Goal: Information Seeking & Learning: Learn about a topic

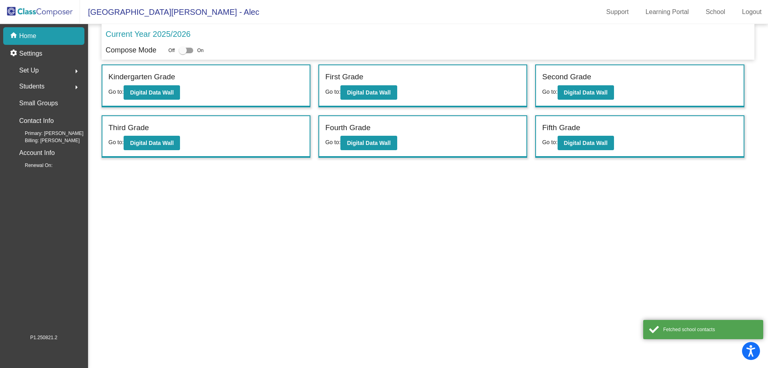
click at [579, 134] on div "Fifth Grade" at bounding box center [639, 129] width 195 height 14
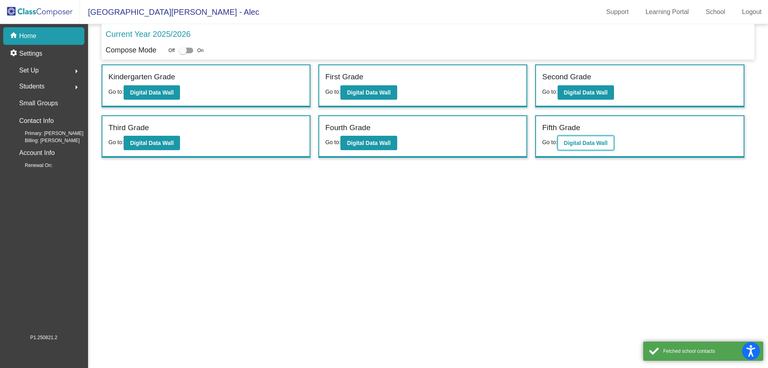
click at [582, 141] on b "Digital Data Wall" at bounding box center [586, 143] width 44 height 6
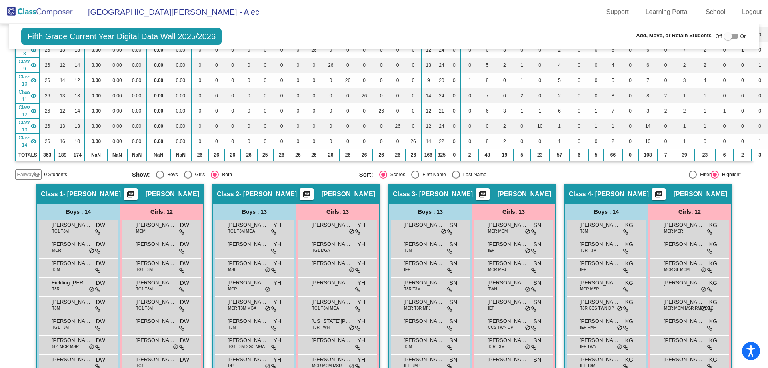
scroll to position [677, 0]
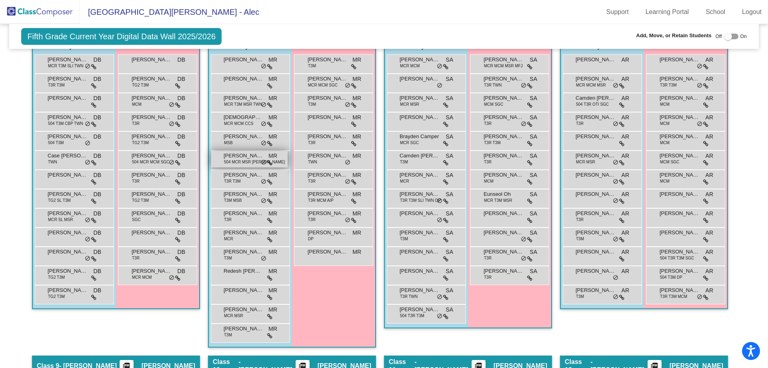
click at [235, 153] on span "[PERSON_NAME]" at bounding box center [244, 156] width 40 height 8
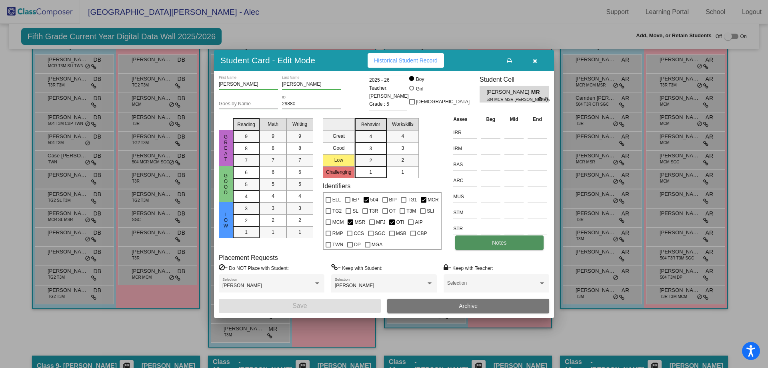
click at [504, 246] on button "Notes" at bounding box center [499, 242] width 88 height 14
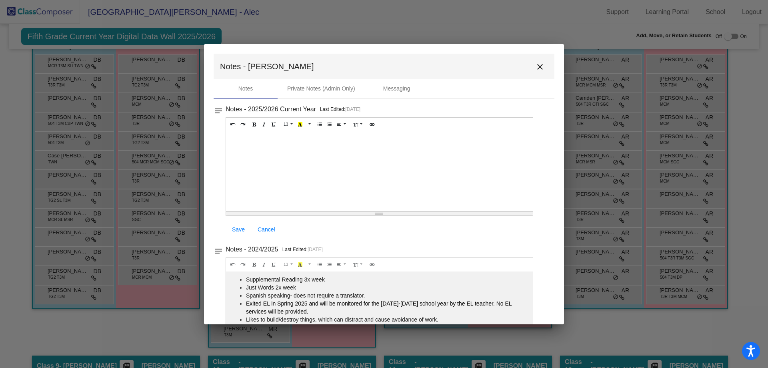
scroll to position [41, 0]
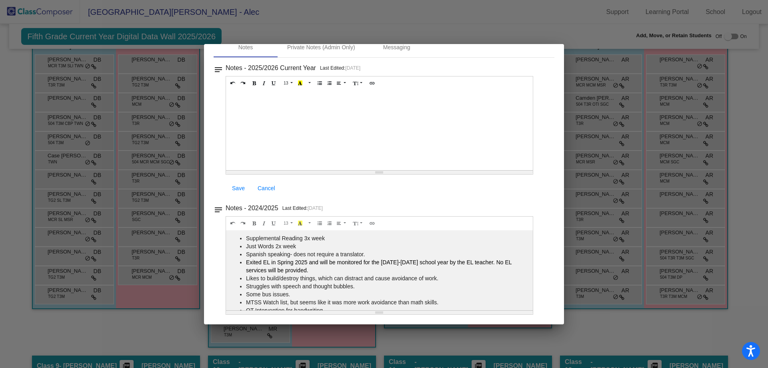
click at [613, 110] on div at bounding box center [384, 184] width 768 height 368
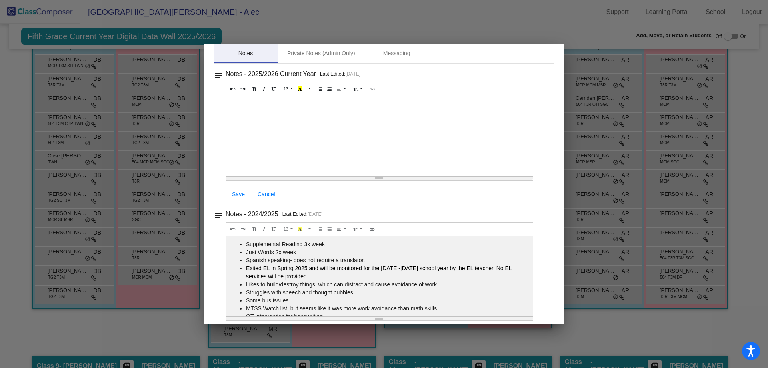
scroll to position [0, 0]
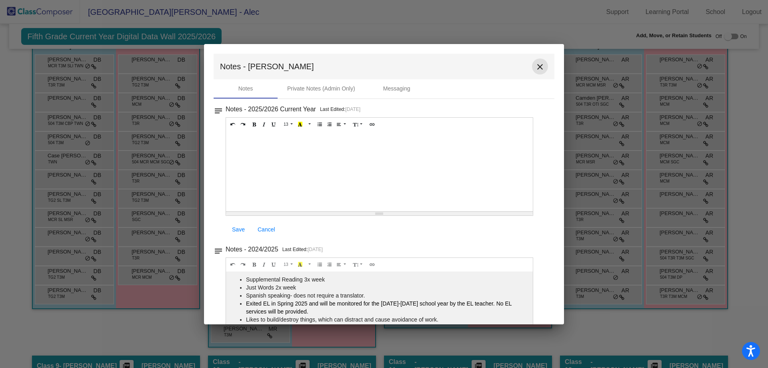
click at [536, 68] on mat-icon "close" at bounding box center [540, 67] width 10 height 10
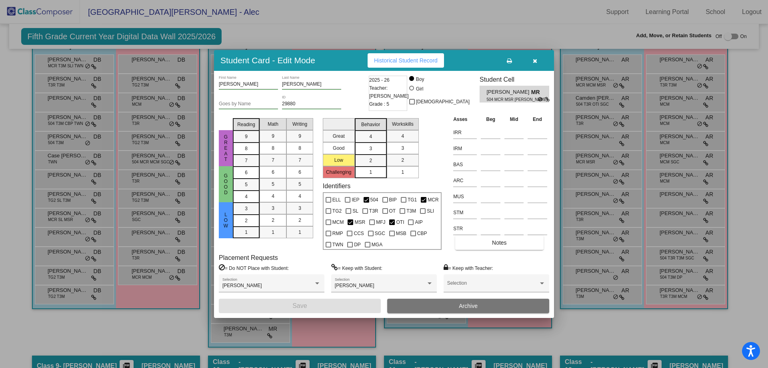
click at [537, 59] on button "button" at bounding box center [535, 60] width 26 height 14
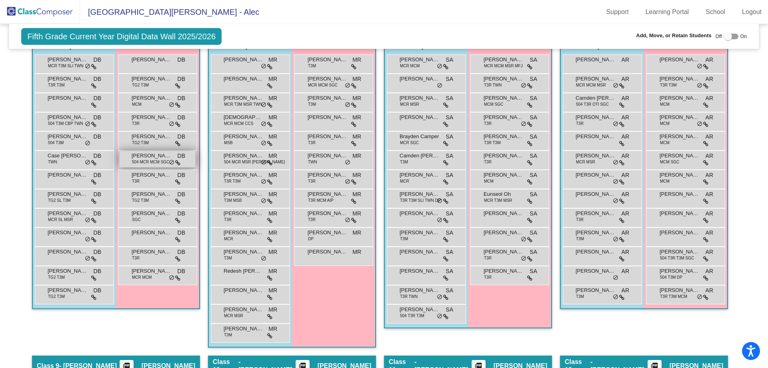
click at [145, 153] on span "[PERSON_NAME]" at bounding box center [152, 156] width 40 height 8
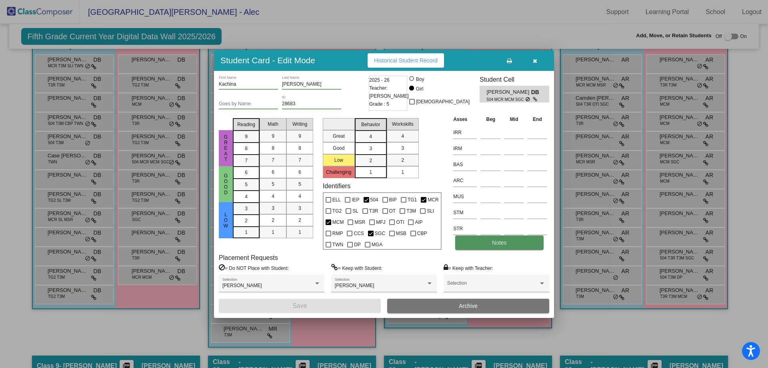
click at [501, 237] on button "Notes" at bounding box center [499, 242] width 88 height 14
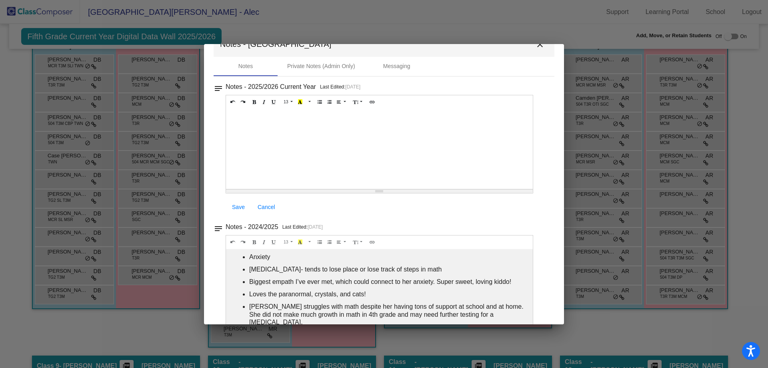
scroll to position [41, 0]
